Goal: Information Seeking & Learning: Learn about a topic

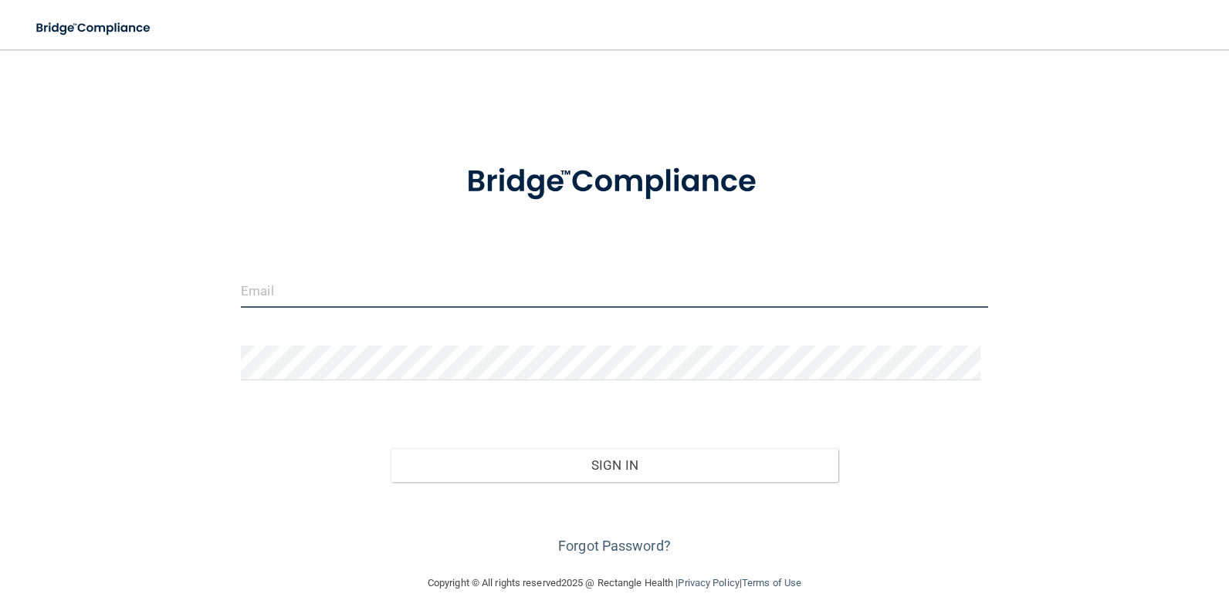
type input "[EMAIL_ADDRESS][DOMAIN_NAME]"
drag, startPoint x: 414, startPoint y: 293, endPoint x: 0, endPoint y: 354, distance: 419.0
click at [0, 354] on html "Toggle navigation Manage My Enterprise Manage My Location [EMAIL_ADDRESS][DOMAI…" at bounding box center [614, 298] width 1229 height 597
type input "[EMAIL_ADDRESS][DOMAIN_NAME]"
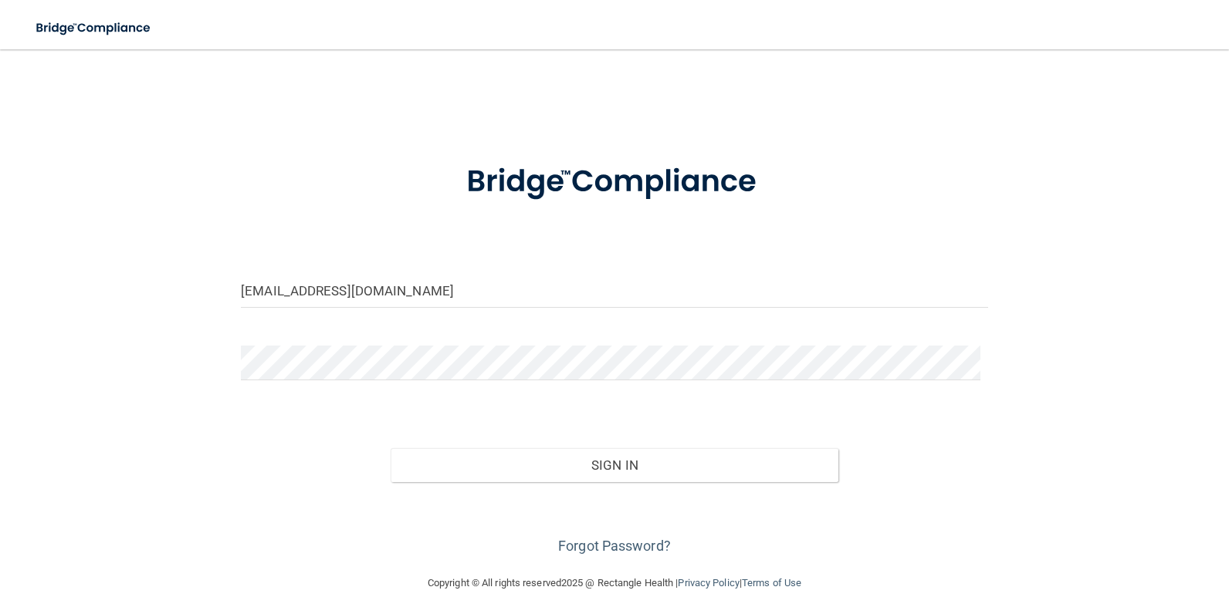
click at [1043, 428] on div "[EMAIL_ADDRESS][DOMAIN_NAME] Invalid email/password. You don't have permission …" at bounding box center [614, 312] width 1167 height 494
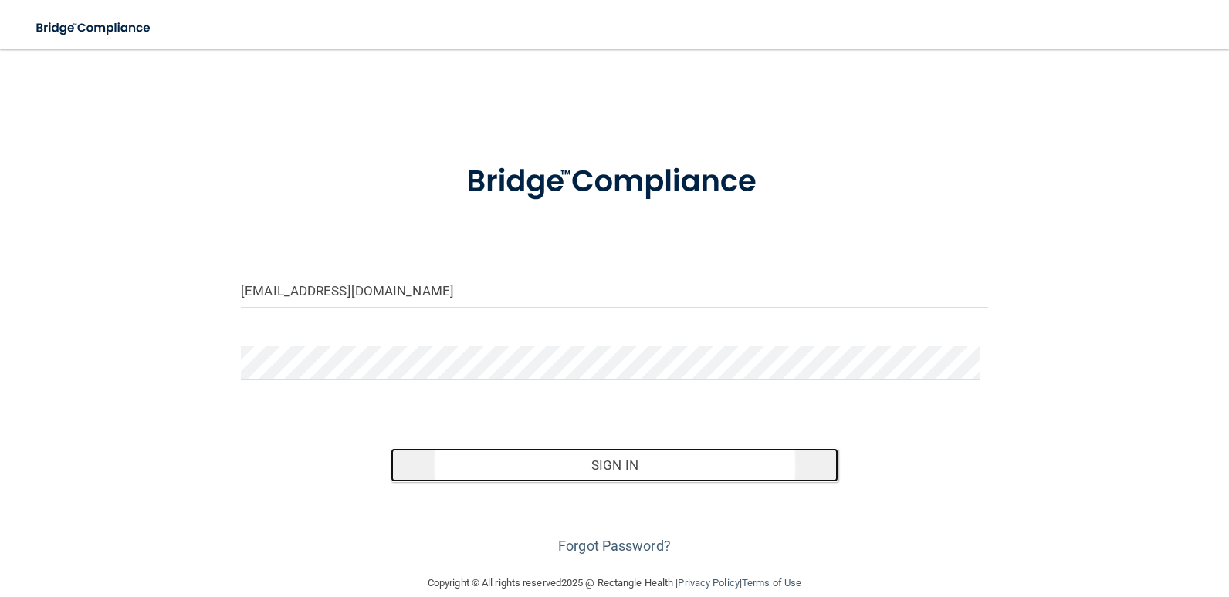
click at [667, 476] on button "Sign In" at bounding box center [615, 465] width 448 height 34
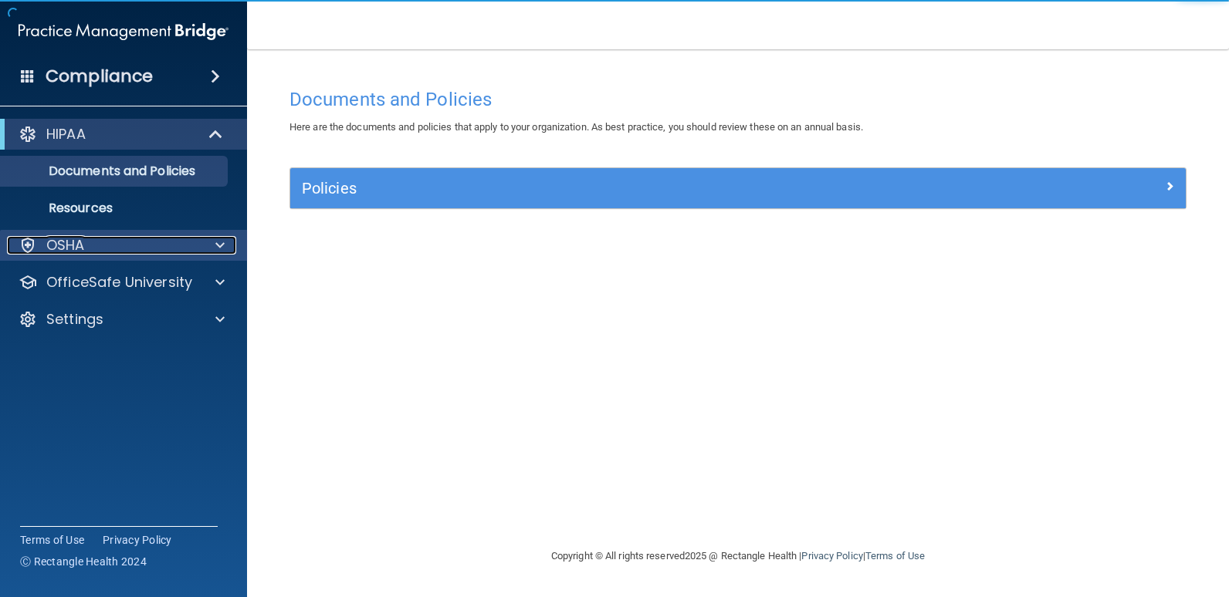
click at [90, 251] on div "OSHA" at bounding box center [102, 245] width 191 height 19
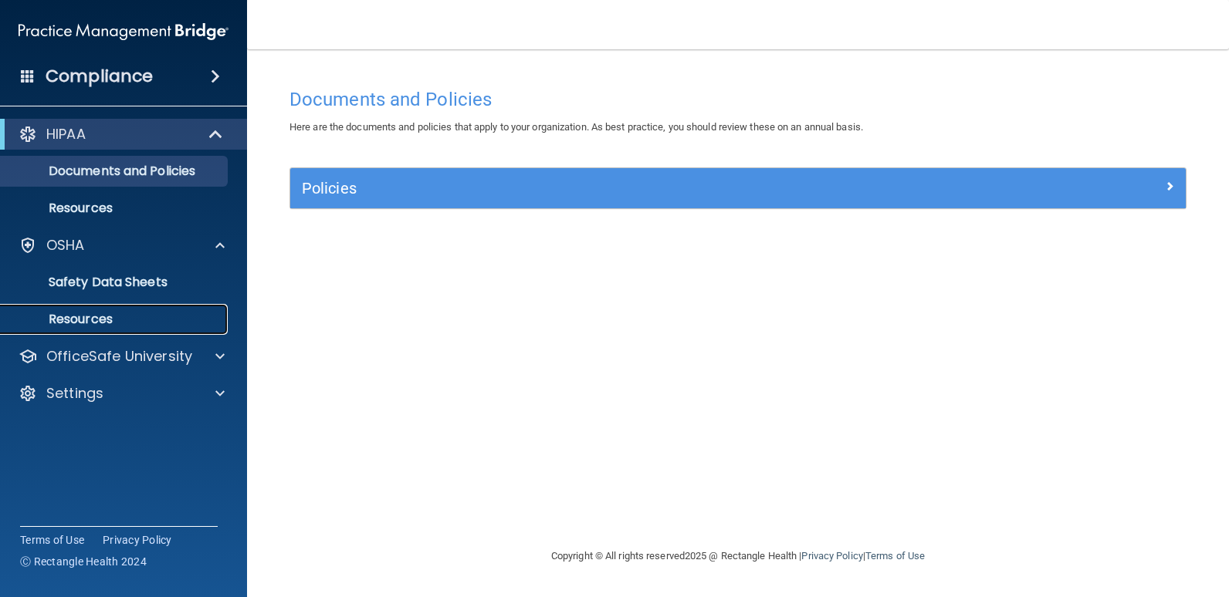
click at [142, 315] on p "Resources" at bounding box center [115, 319] width 211 height 15
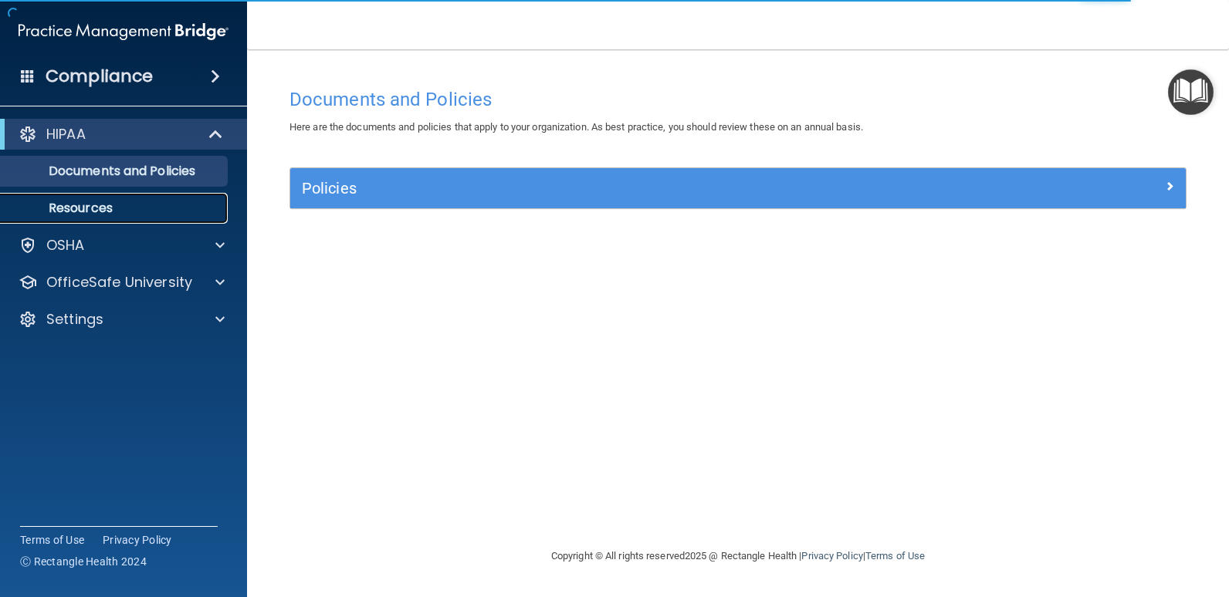
click at [142, 220] on link "Resources" at bounding box center [106, 208] width 243 height 31
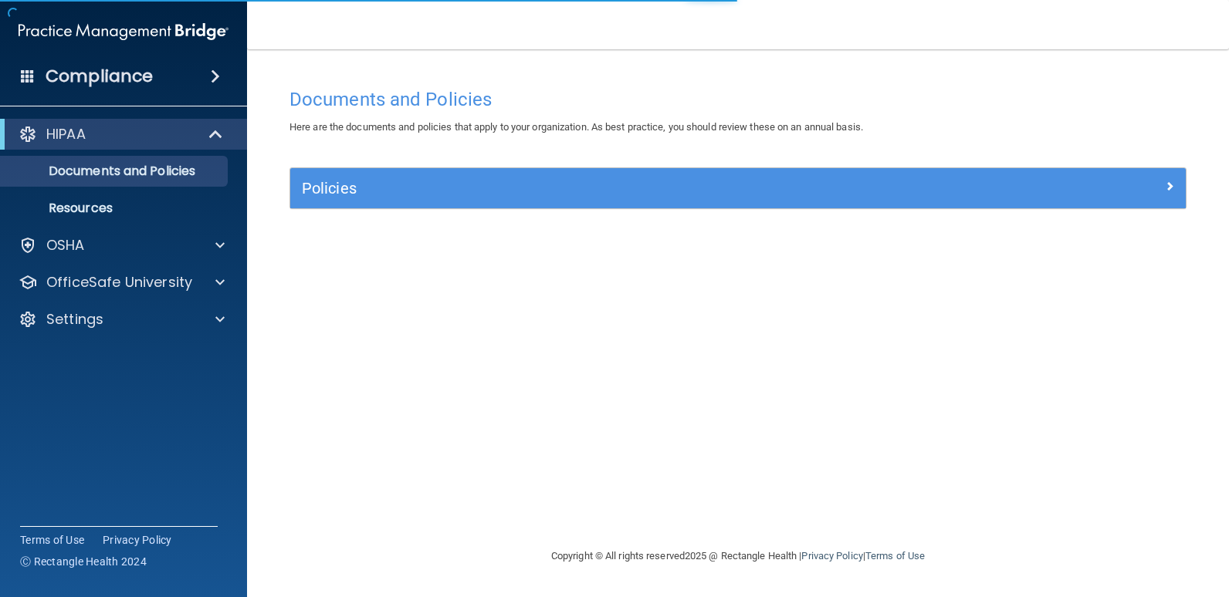
click at [25, 70] on span at bounding box center [28, 76] width 14 height 14
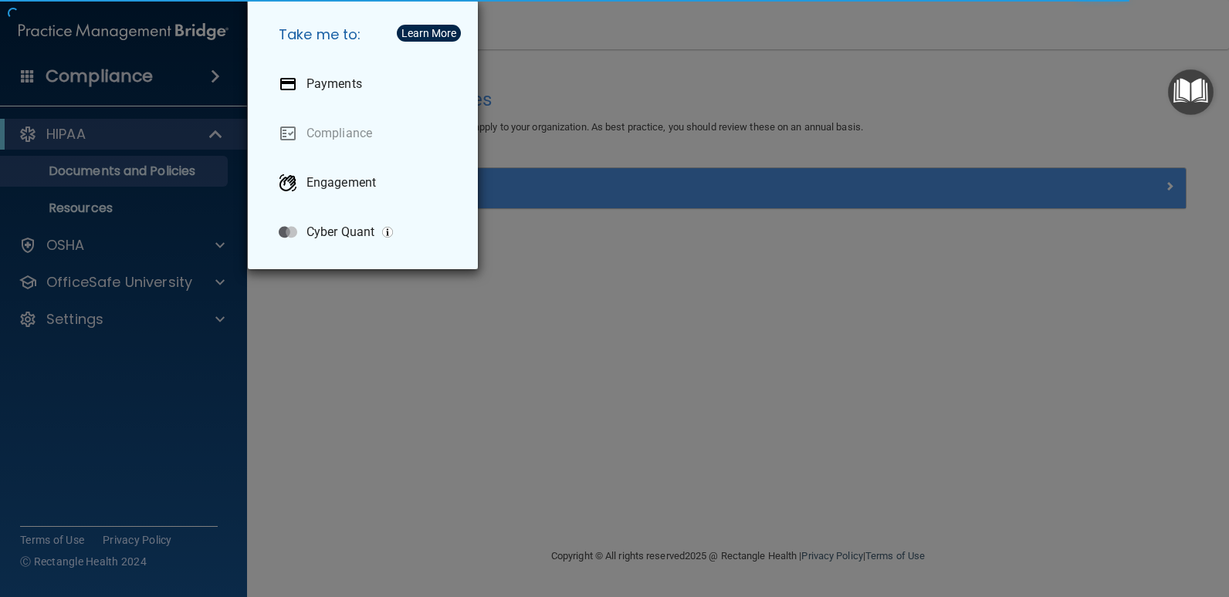
click at [194, 86] on div "Take me to: Payments Compliance Engagement Cyber Quant" at bounding box center [614, 298] width 1229 height 597
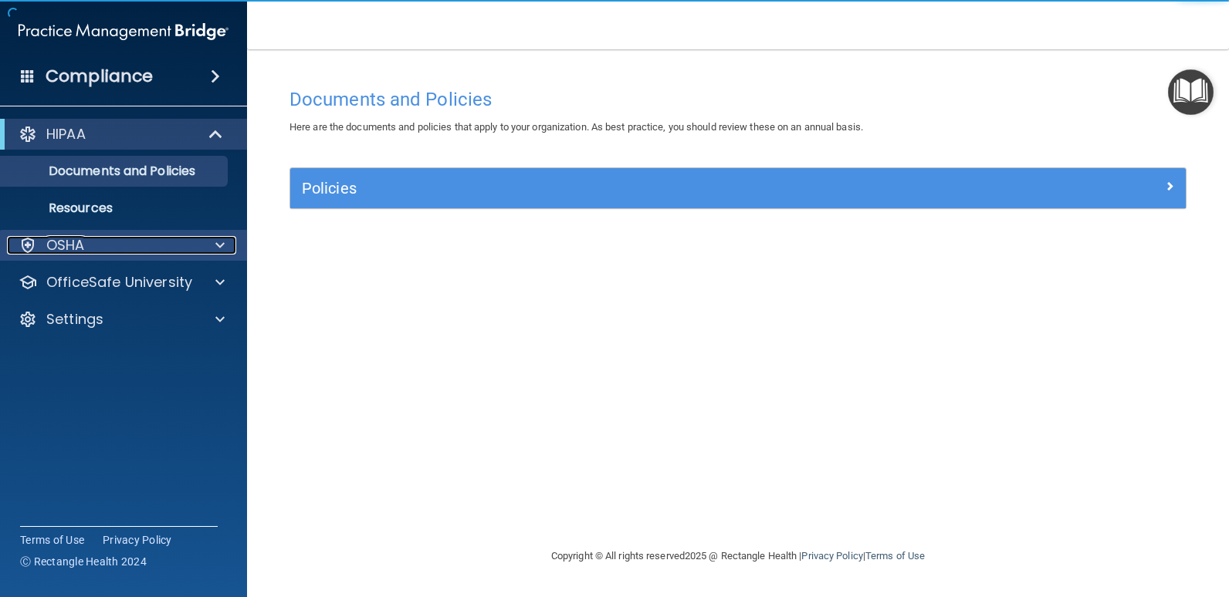
click at [107, 252] on div "OSHA" at bounding box center [102, 245] width 191 height 19
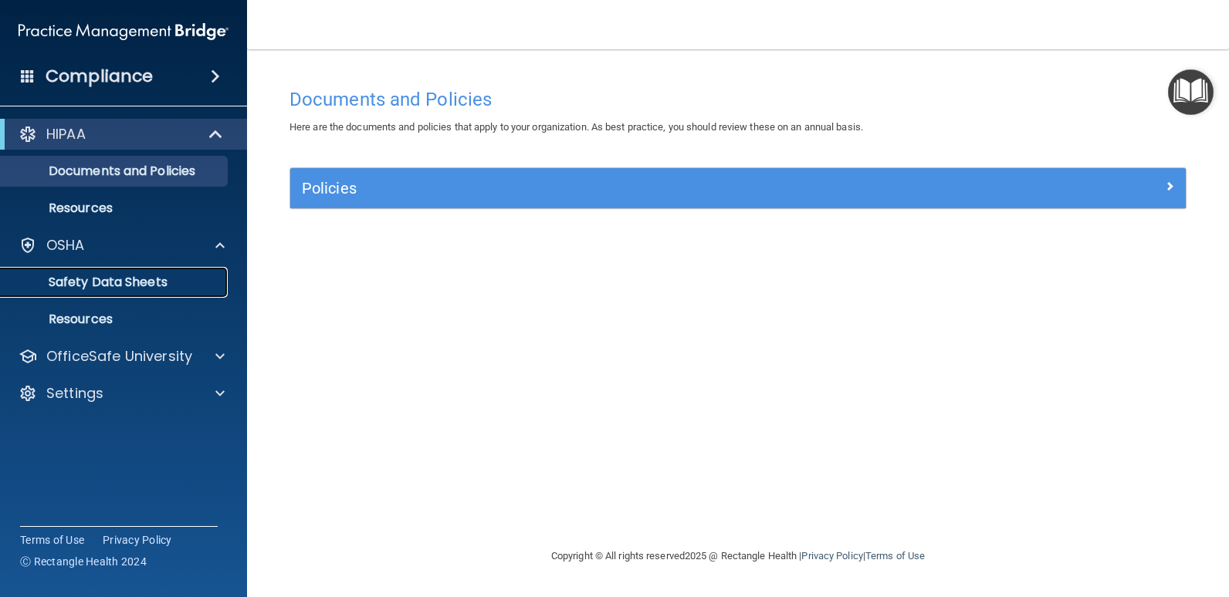
click at [147, 279] on p "Safety Data Sheets" at bounding box center [115, 282] width 211 height 15
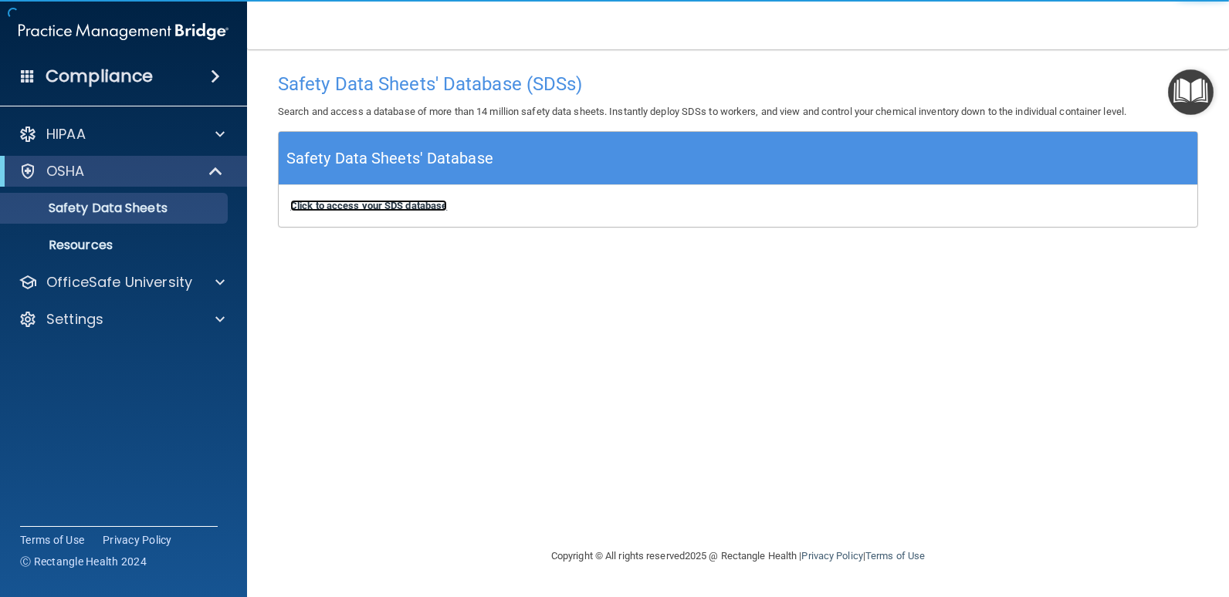
click at [401, 205] on b "Click to access your SDS database" at bounding box center [368, 206] width 157 height 12
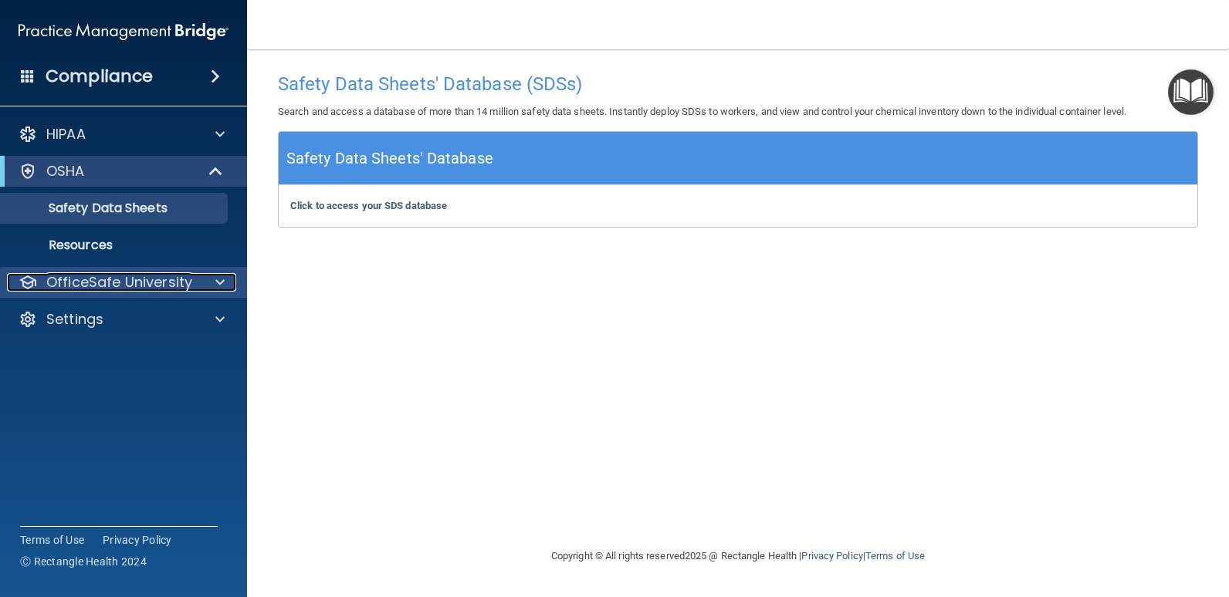
click at [155, 289] on p "OfficeSafe University" at bounding box center [119, 282] width 146 height 19
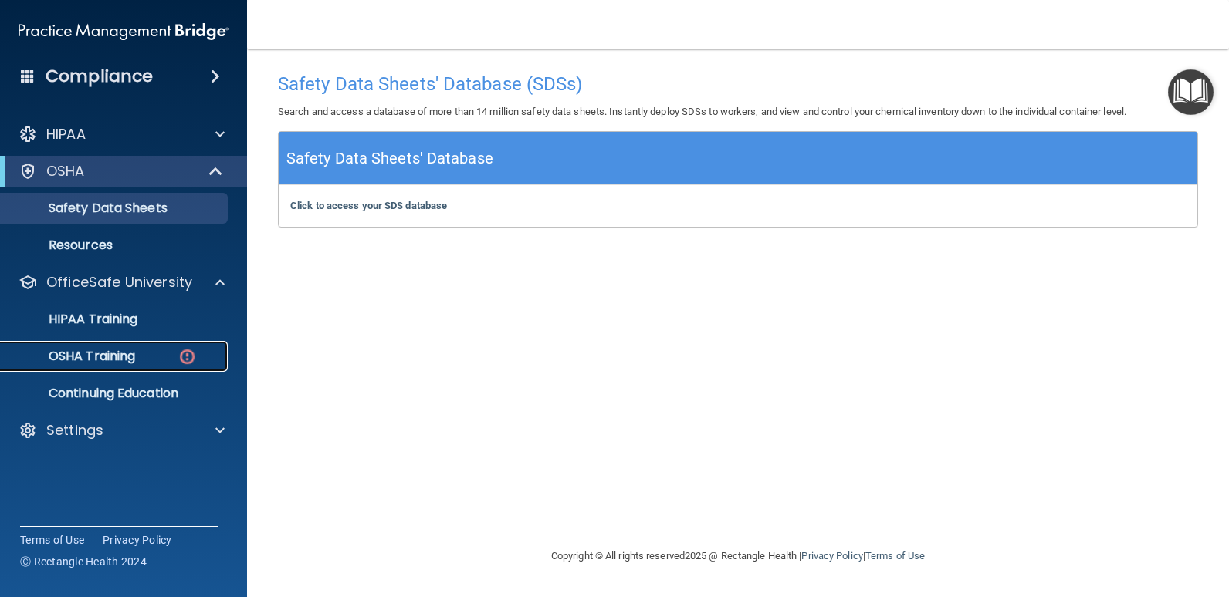
click at [146, 357] on div "OSHA Training" at bounding box center [115, 356] width 211 height 15
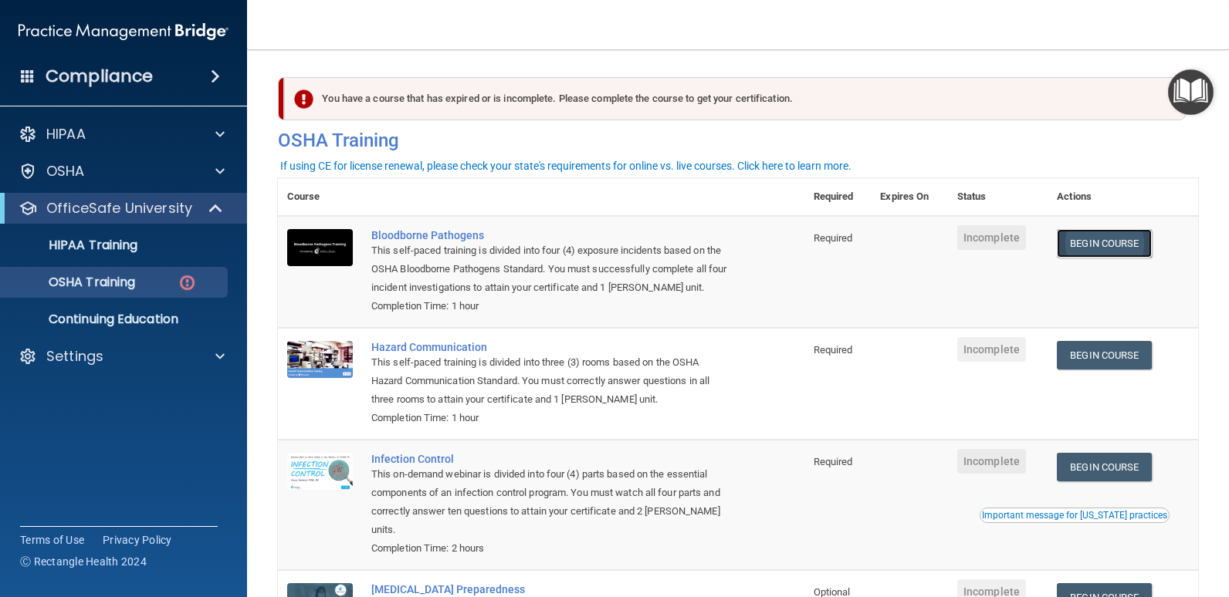
click at [1092, 242] on link "Begin Course" at bounding box center [1104, 243] width 94 height 29
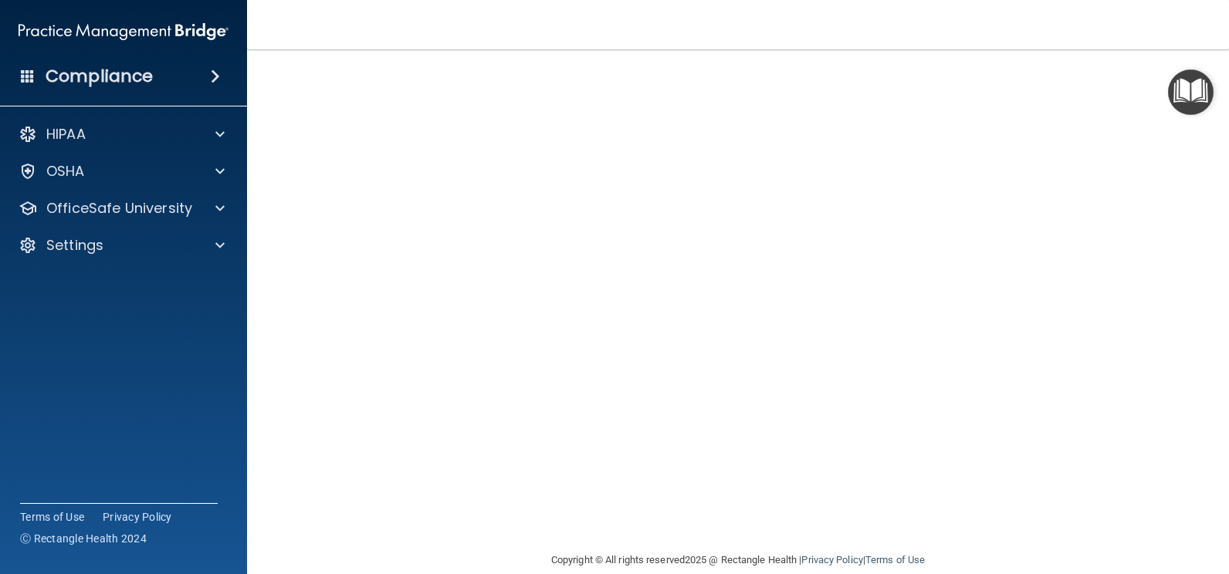
scroll to position [86, 0]
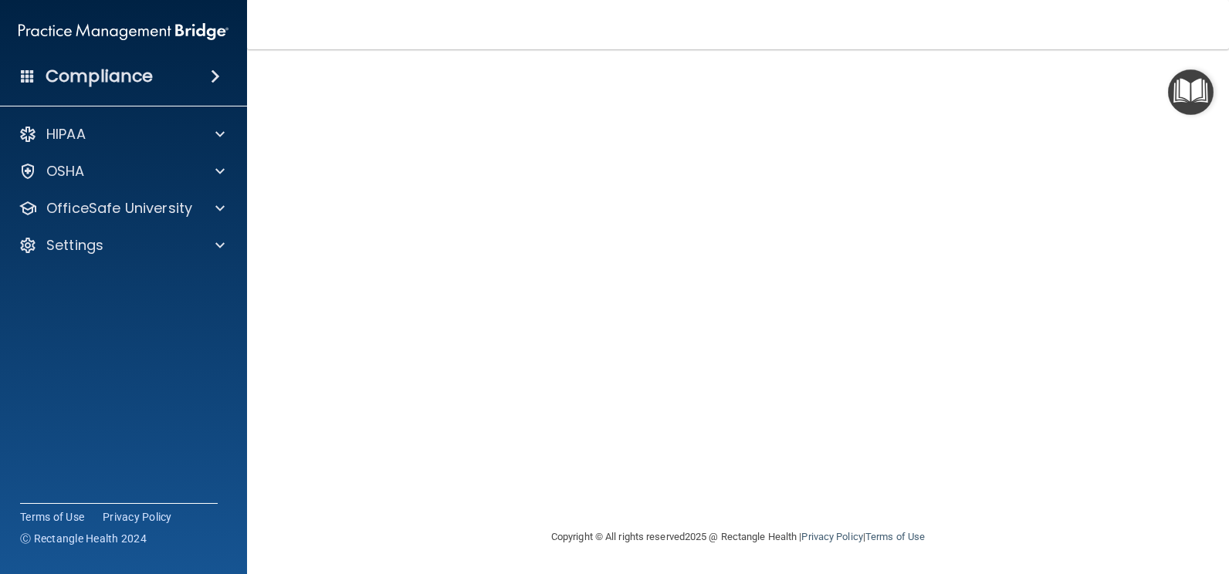
click at [1186, 392] on main "Bloodborne Pathogens Training This course doesn’t expire until . Are you sure y…" at bounding box center [738, 311] width 982 height 525
